Goal: Information Seeking & Learning: Learn about a topic

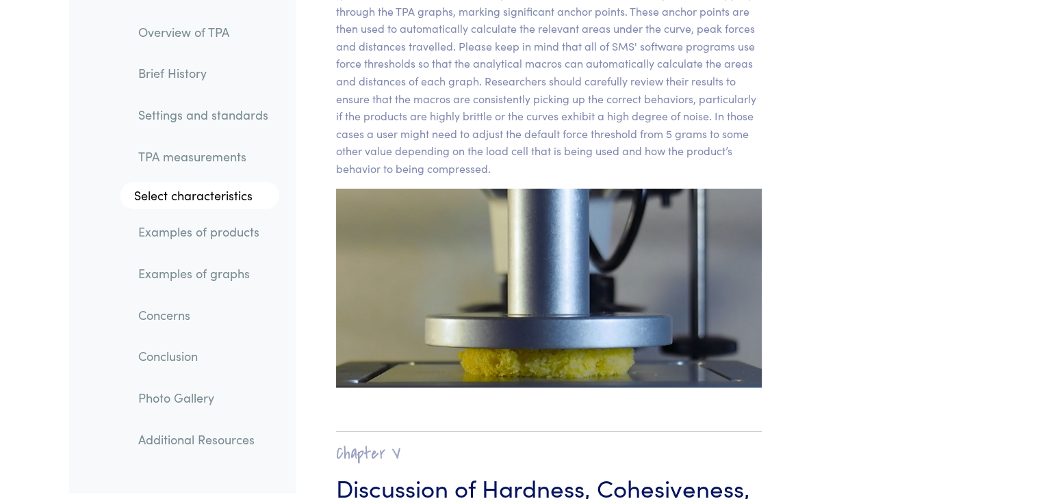
scroll to position [10279, 0]
click at [473, 251] on img at bounding box center [549, 289] width 426 height 200
click at [532, 239] on img at bounding box center [549, 289] width 426 height 200
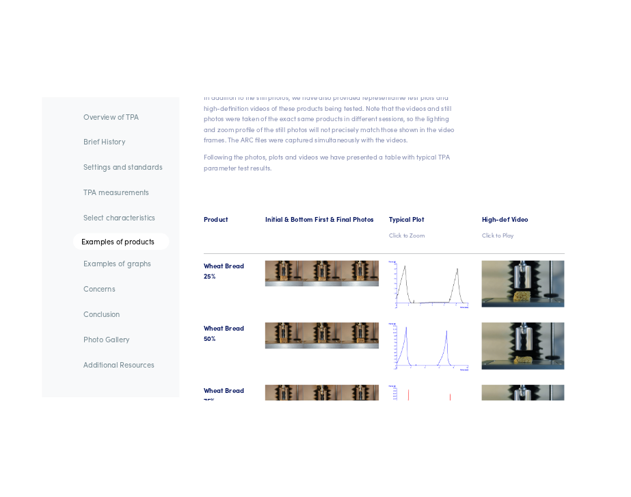
scroll to position [14102, 0]
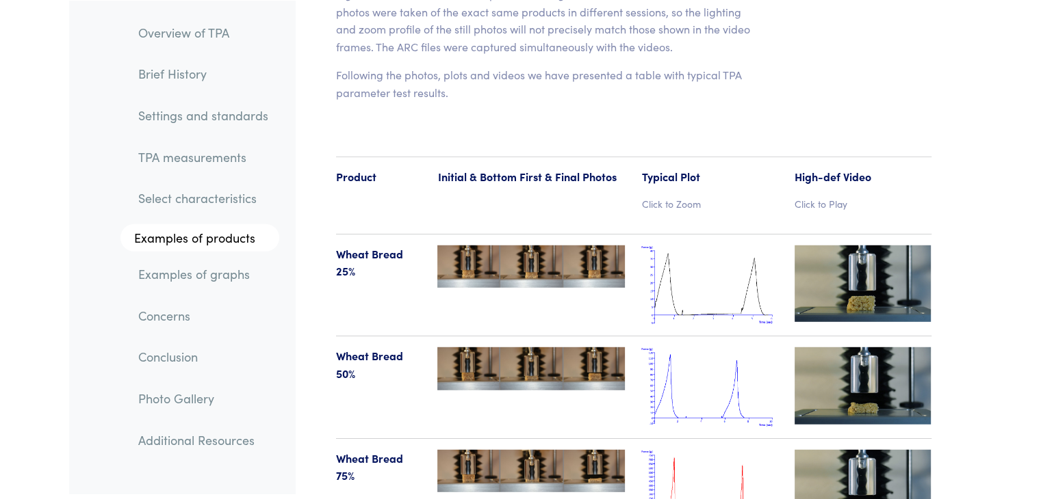
click at [688, 348] on img at bounding box center [709, 388] width 137 height 80
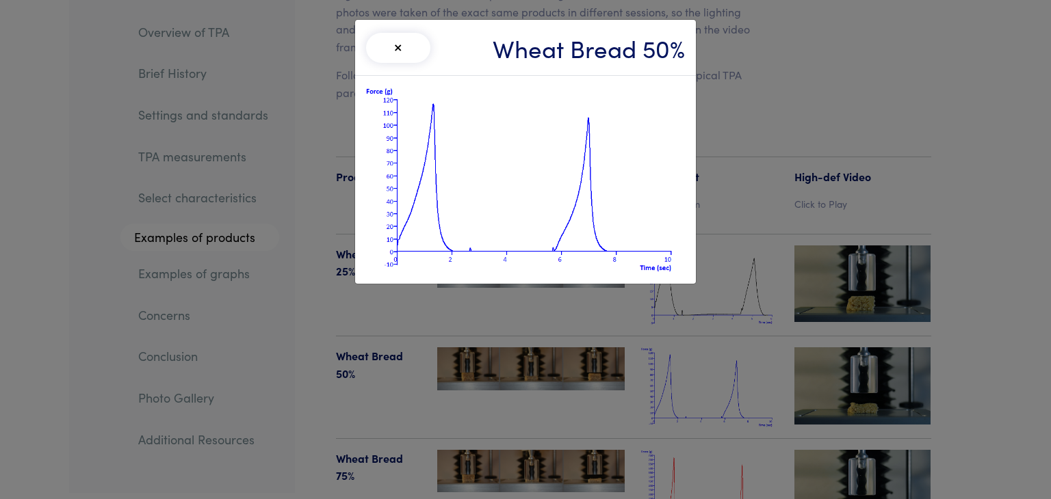
click at [659, 139] on img at bounding box center [525, 180] width 319 height 186
click at [396, 54] on button "×" at bounding box center [398, 48] width 64 height 30
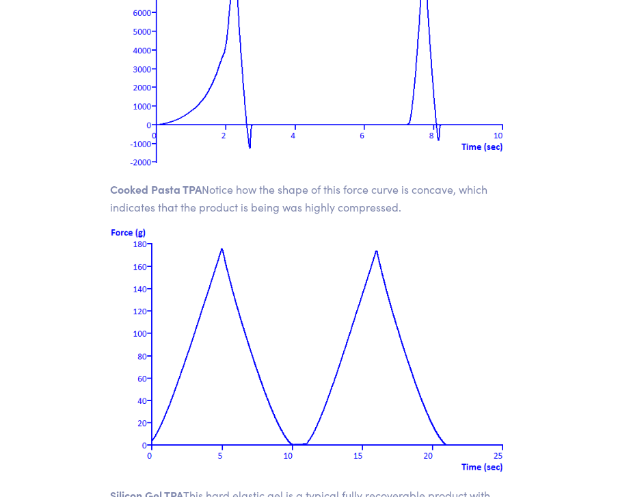
scroll to position [14935, 0]
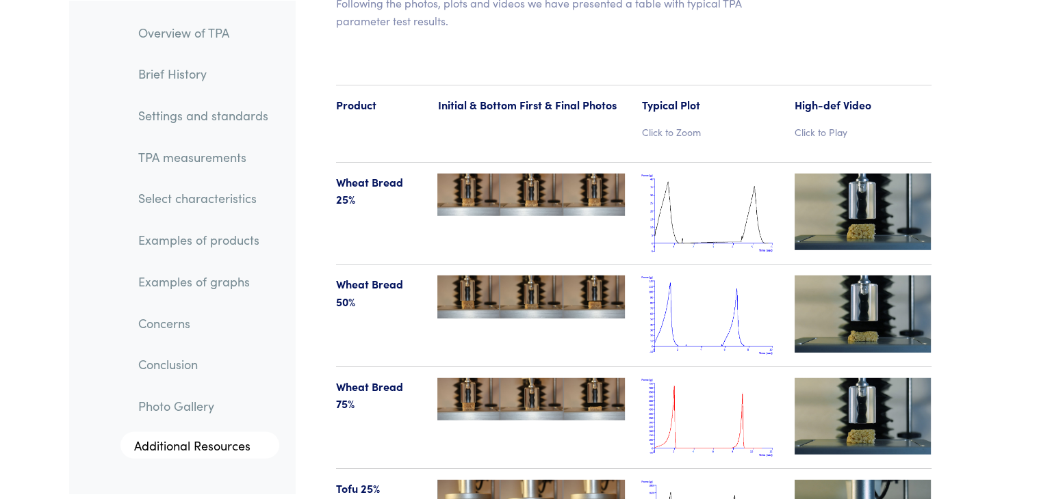
scroll to position [14174, 0]
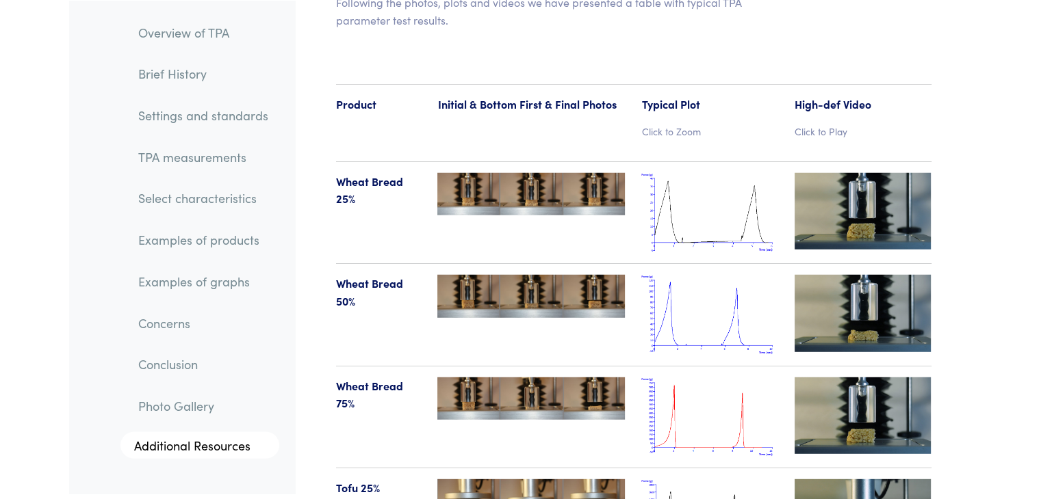
click at [724, 173] on img at bounding box center [709, 213] width 137 height 80
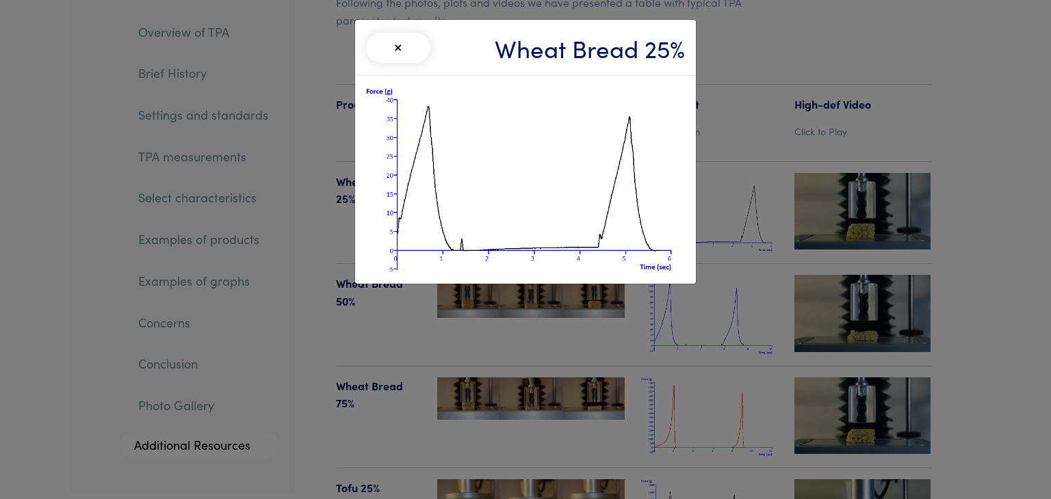
click at [728, 148] on div "× Wheat Bread 25%" at bounding box center [525, 249] width 1051 height 499
